Goal: Information Seeking & Learning: Learn about a topic

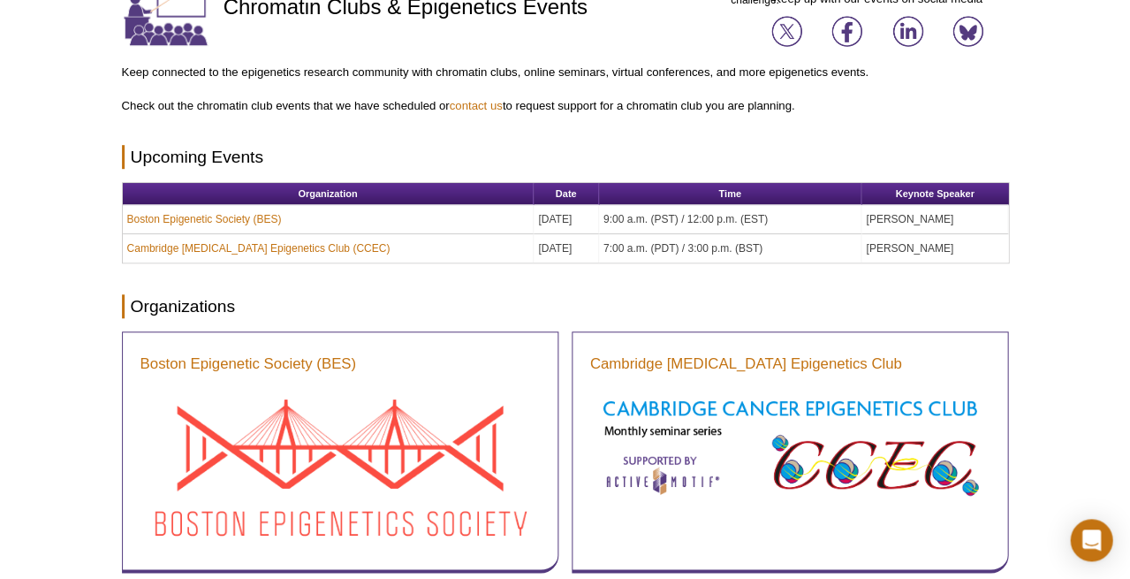
scroll to position [123, 0]
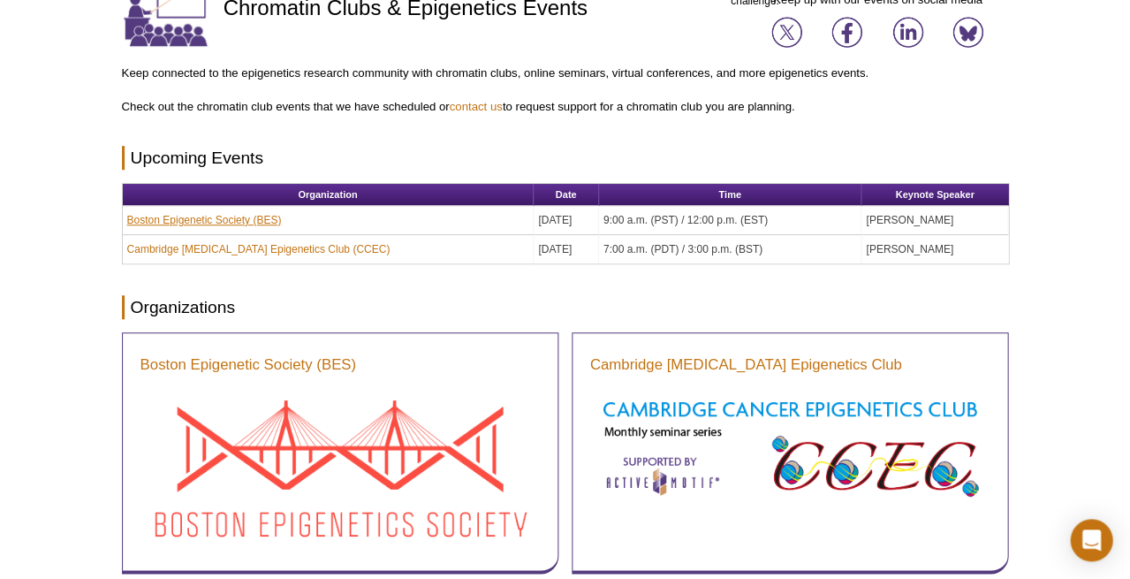
click at [236, 216] on link "Boston Epigenetic Society (BES)" at bounding box center [204, 220] width 155 height 16
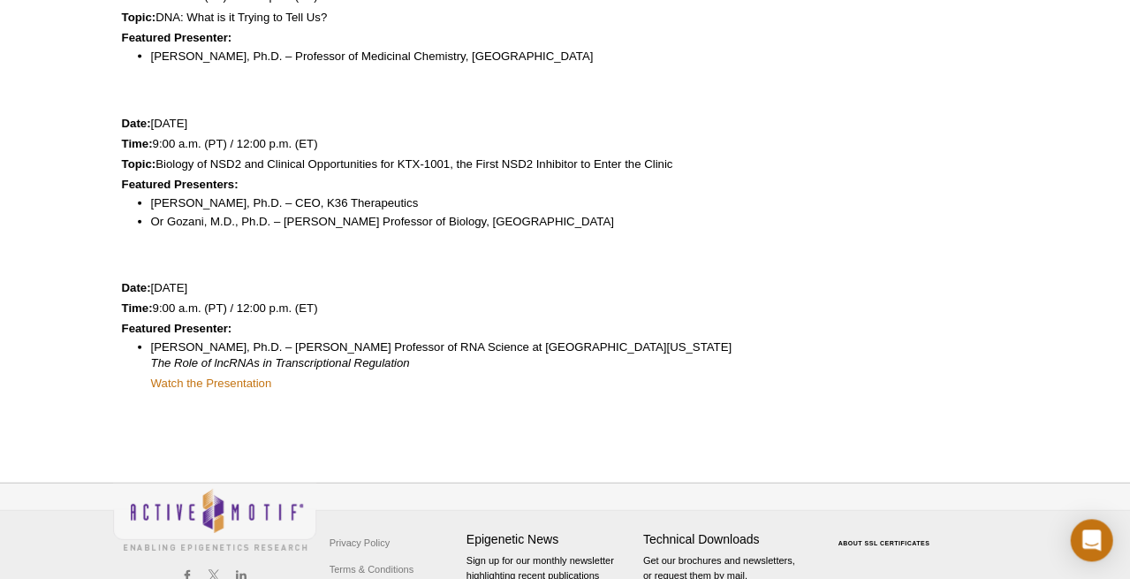
scroll to position [2285, 0]
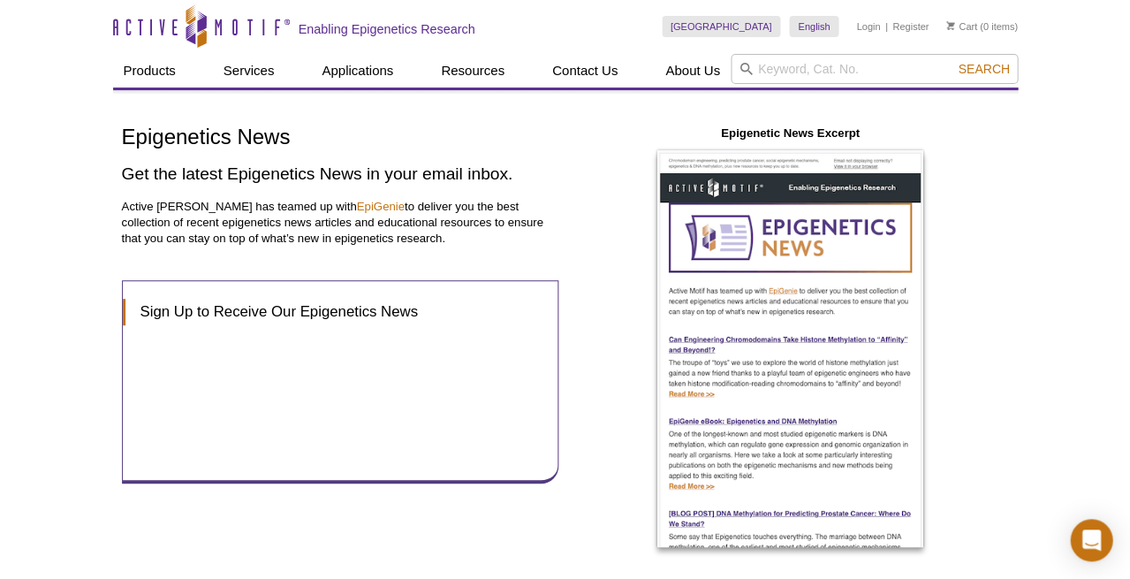
click at [1006, 307] on div "Epigenetic News Excerpt" at bounding box center [790, 338] width 437 height 426
